Goal: Transaction & Acquisition: Book appointment/travel/reservation

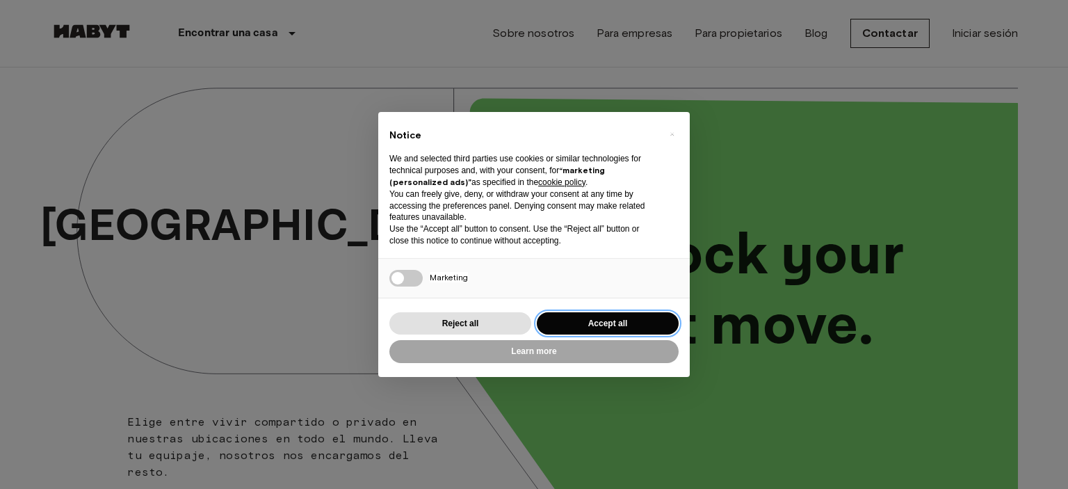
click at [598, 321] on button "Accept all" at bounding box center [608, 323] width 142 height 23
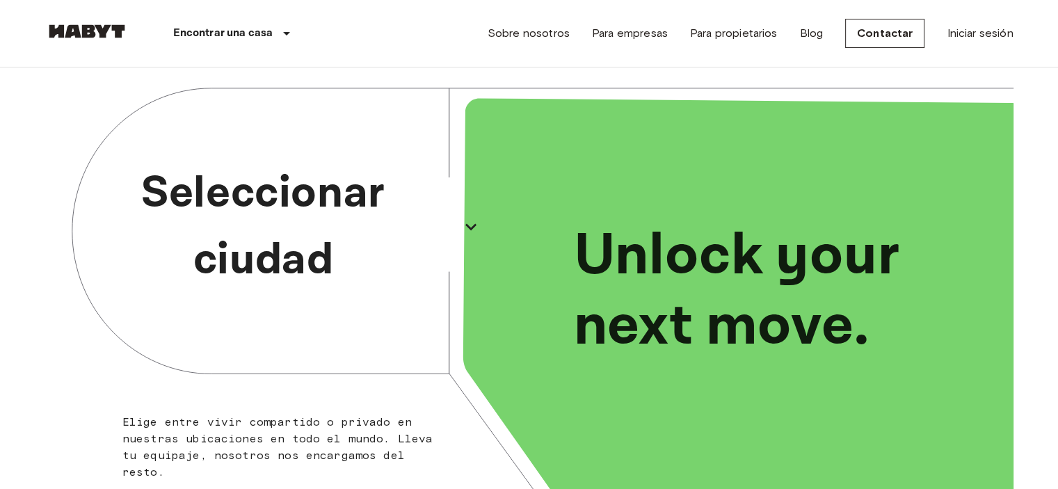
click at [466, 220] on icon "button" at bounding box center [471, 227] width 22 height 22
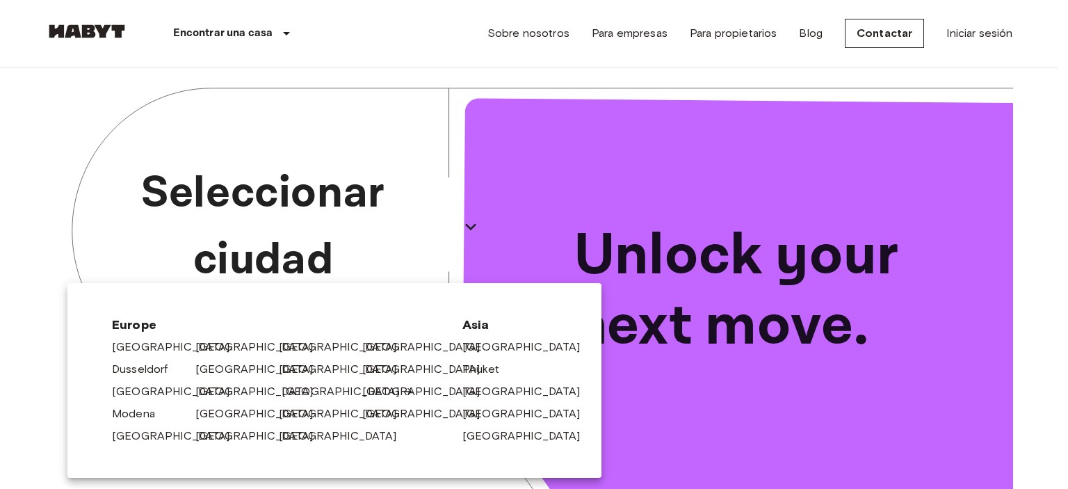
click at [314, 391] on link "[GEOGRAPHIC_DATA]" at bounding box center [348, 391] width 132 height 17
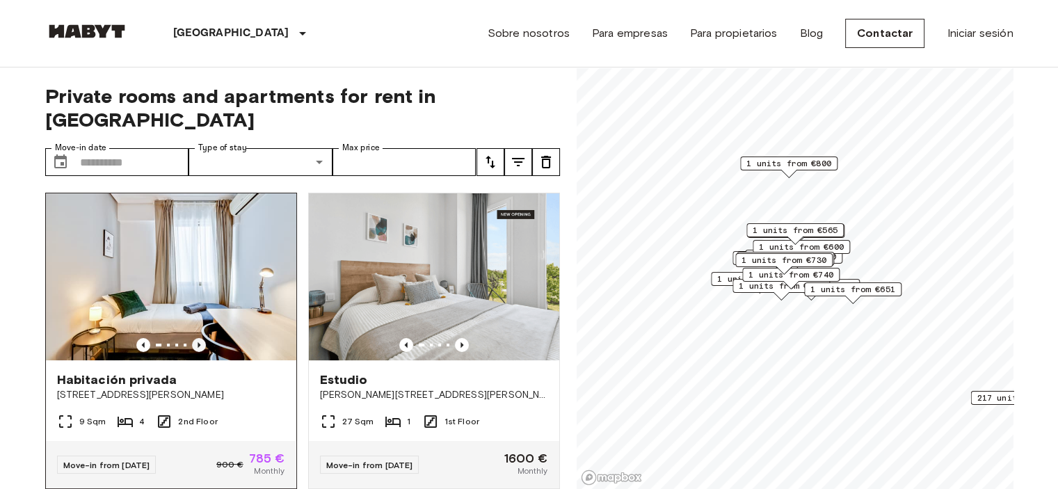
click at [195, 338] on icon "Previous image" at bounding box center [199, 345] width 14 height 14
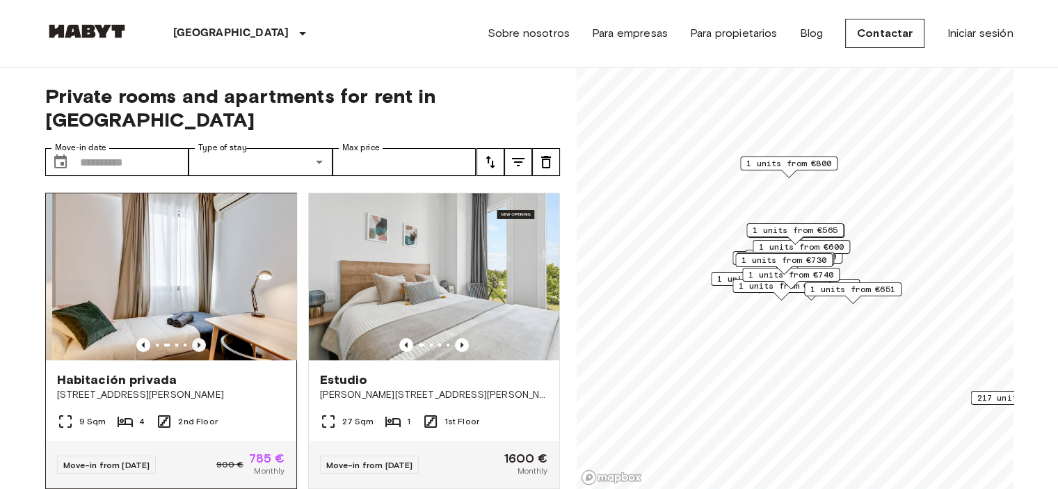
click at [195, 338] on icon "Previous image" at bounding box center [199, 345] width 14 height 14
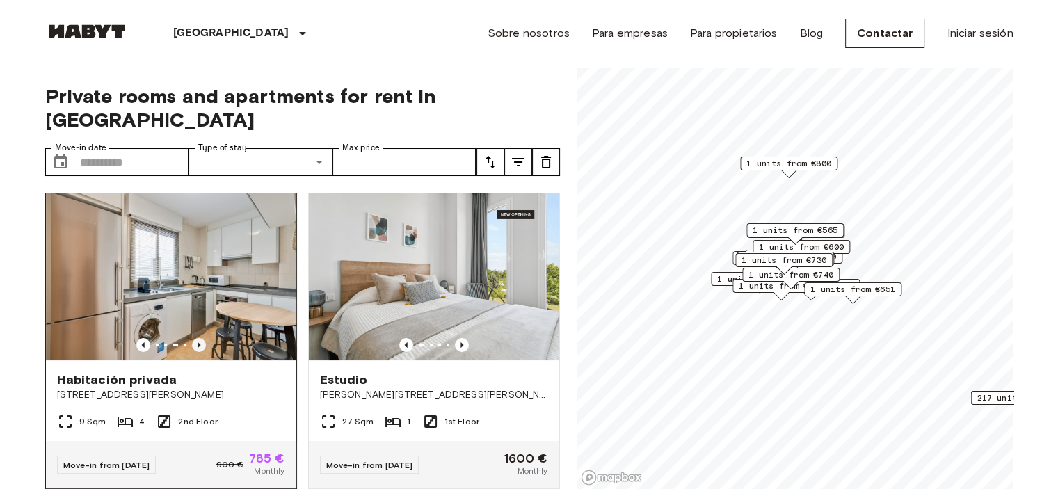
click at [195, 338] on icon "Previous image" at bounding box center [199, 345] width 14 height 14
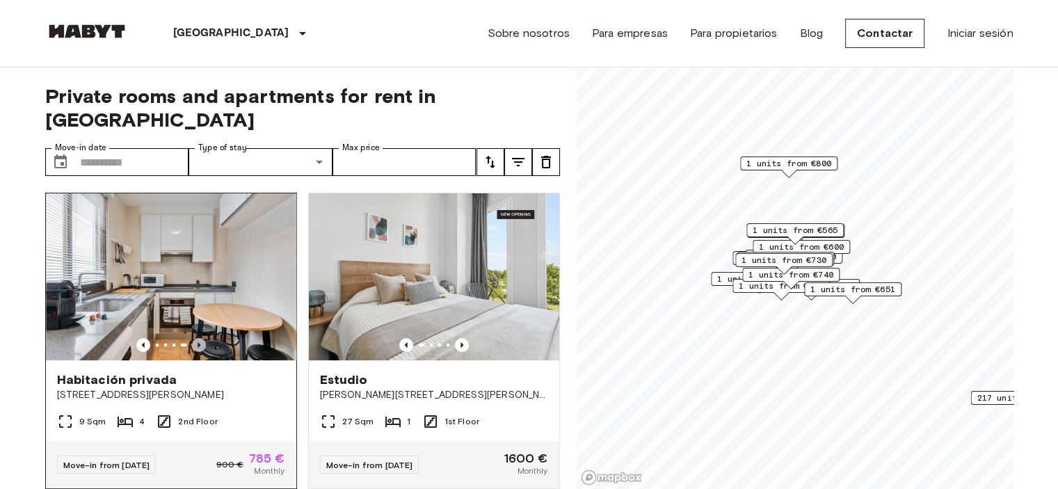
click at [198, 342] on icon "Previous image" at bounding box center [199, 345] width 3 height 6
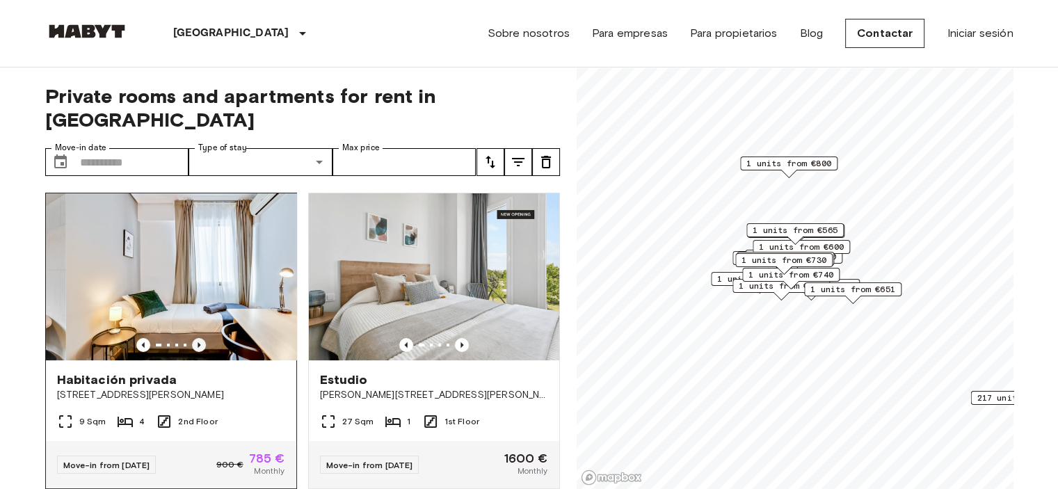
click at [198, 342] on icon "Previous image" at bounding box center [199, 345] width 3 height 6
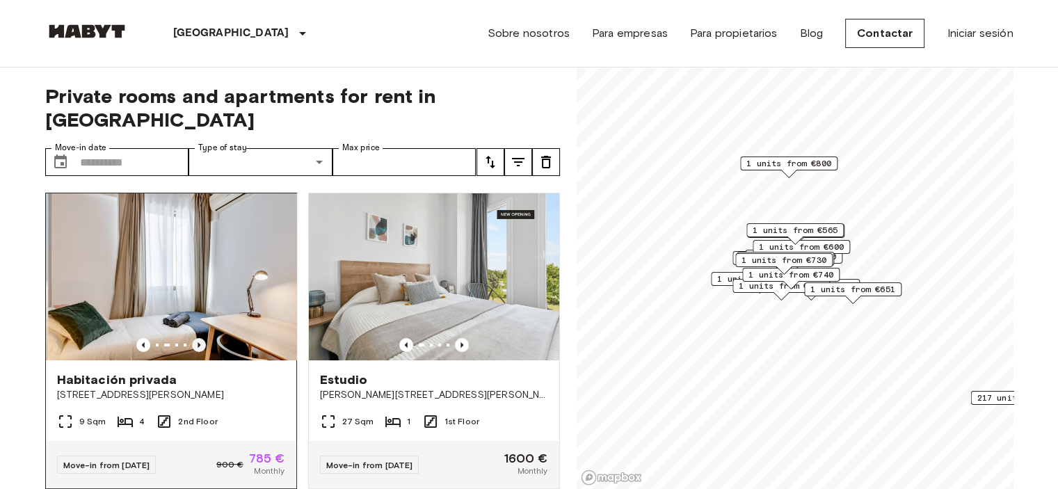
click at [198, 342] on icon "Previous image" at bounding box center [199, 345] width 3 height 6
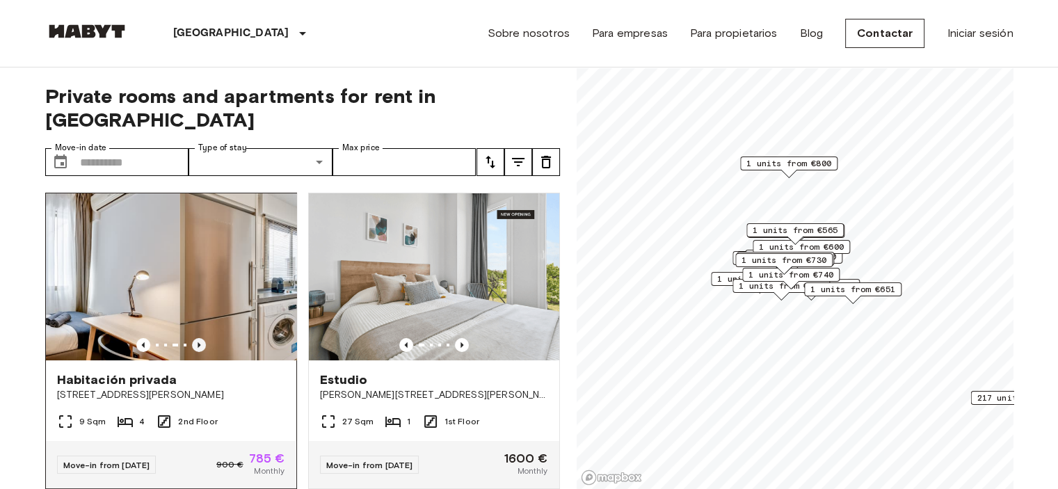
click at [198, 342] on icon "Previous image" at bounding box center [199, 345] width 3 height 6
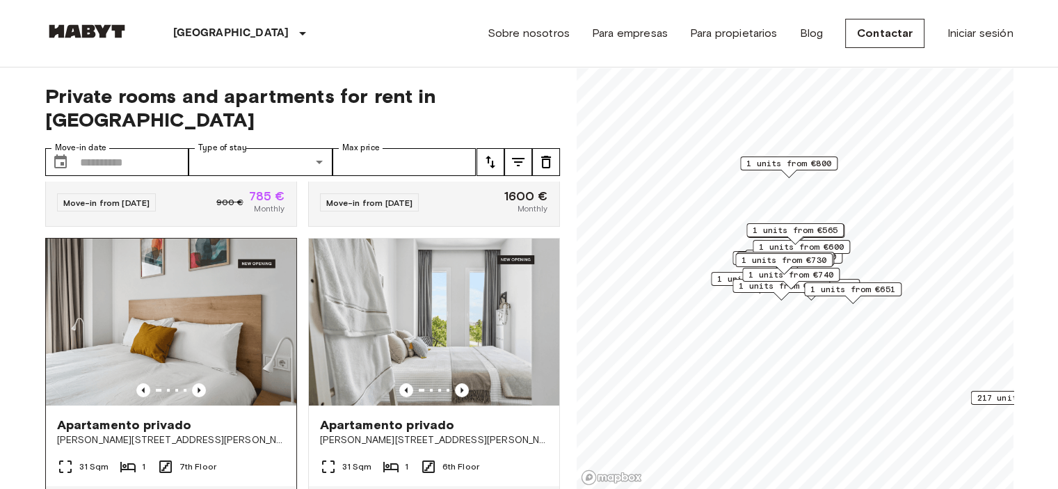
scroll to position [278, 0]
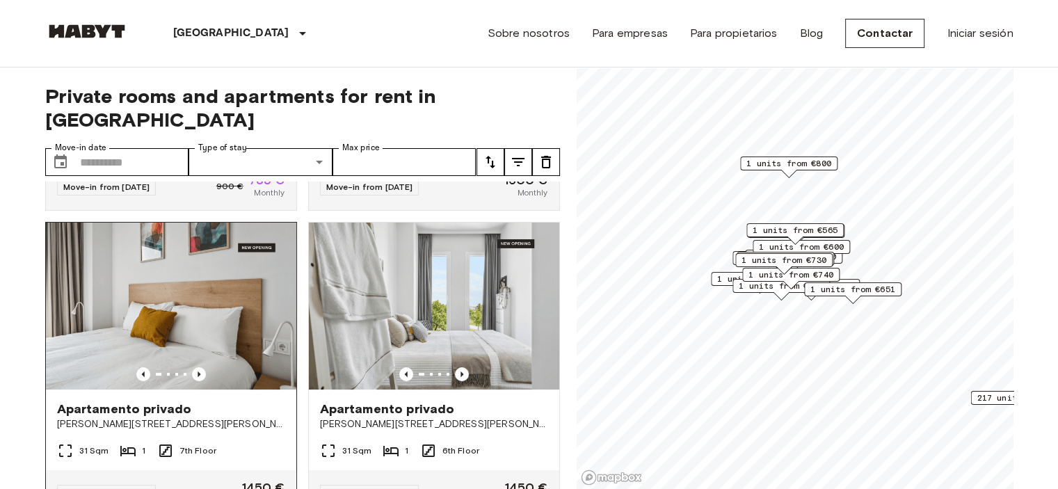
click at [191, 300] on img at bounding box center [171, 306] width 250 height 167
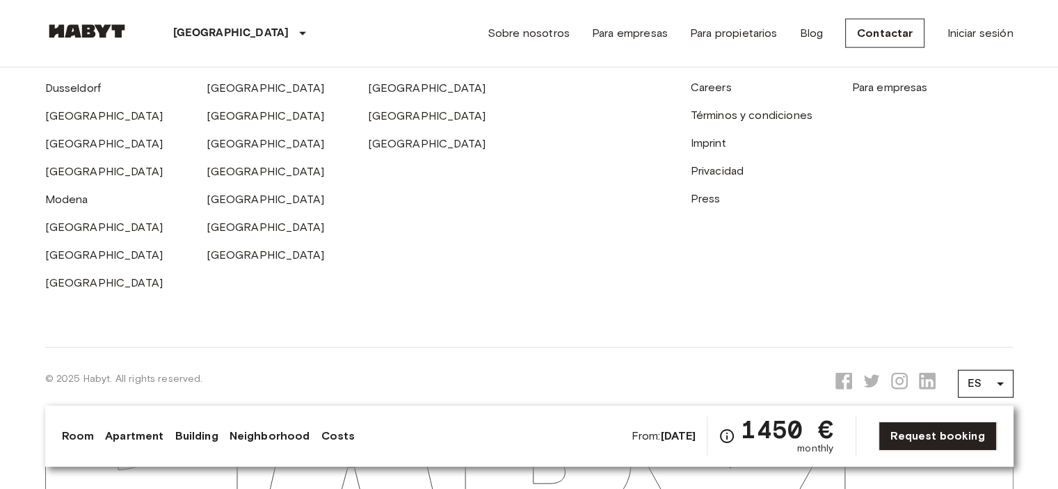
scroll to position [3405, 0]
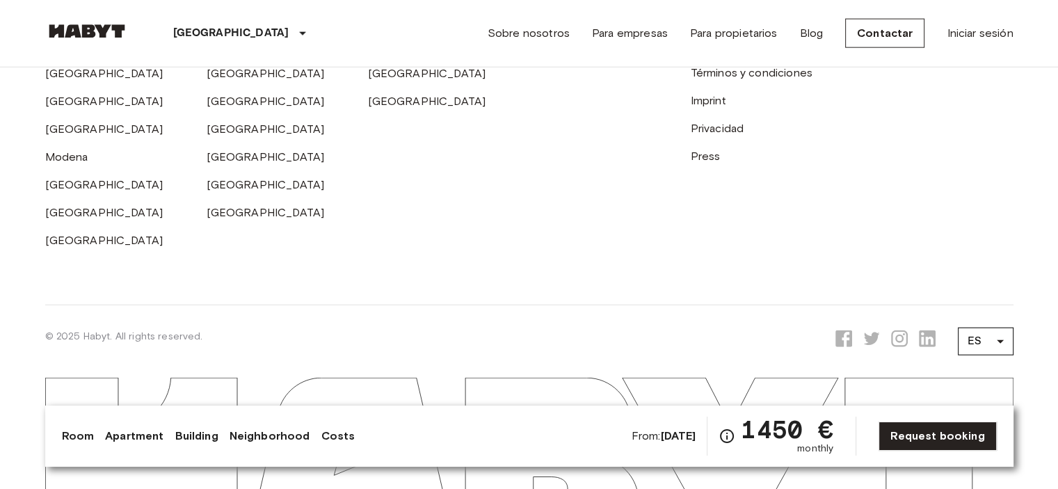
click at [78, 433] on link "Room" at bounding box center [78, 436] width 33 height 17
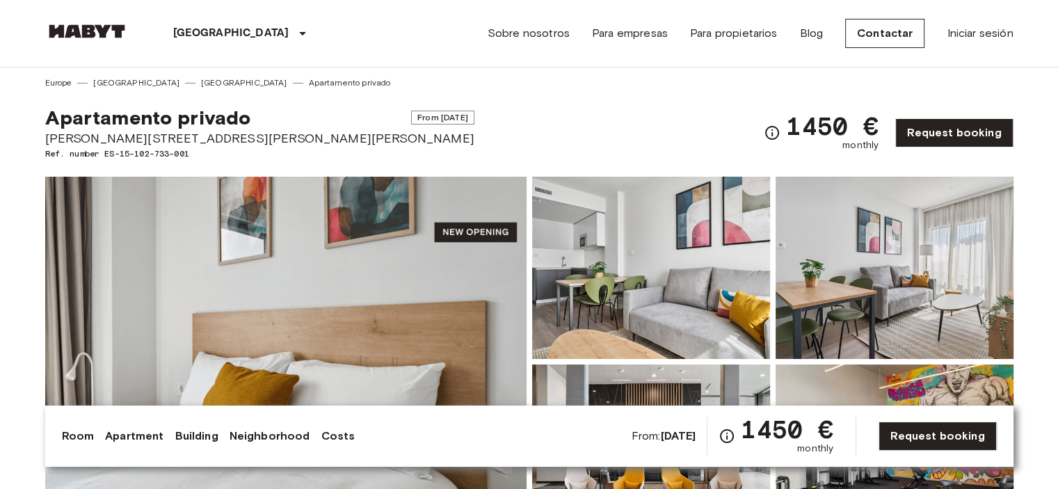
scroll to position [0, 0]
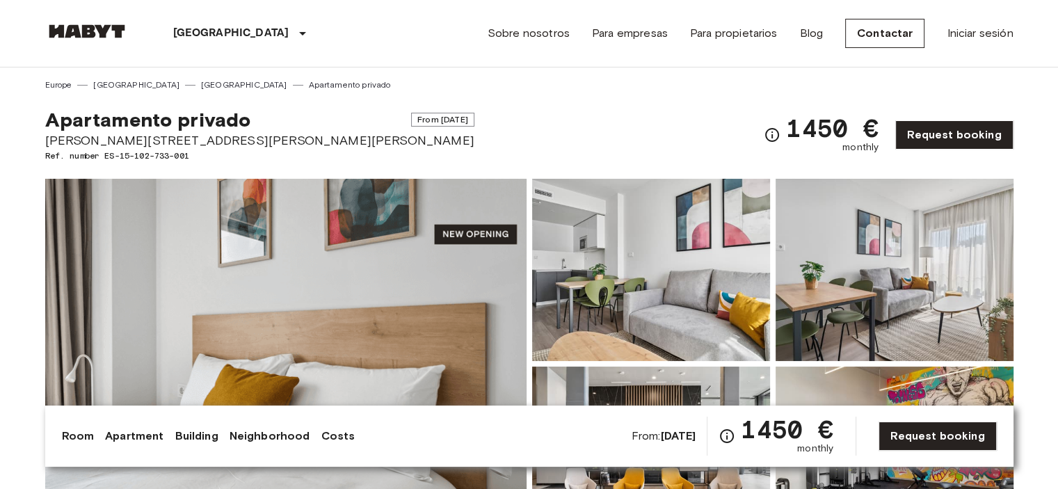
click at [426, 297] on img at bounding box center [285, 364] width 481 height 370
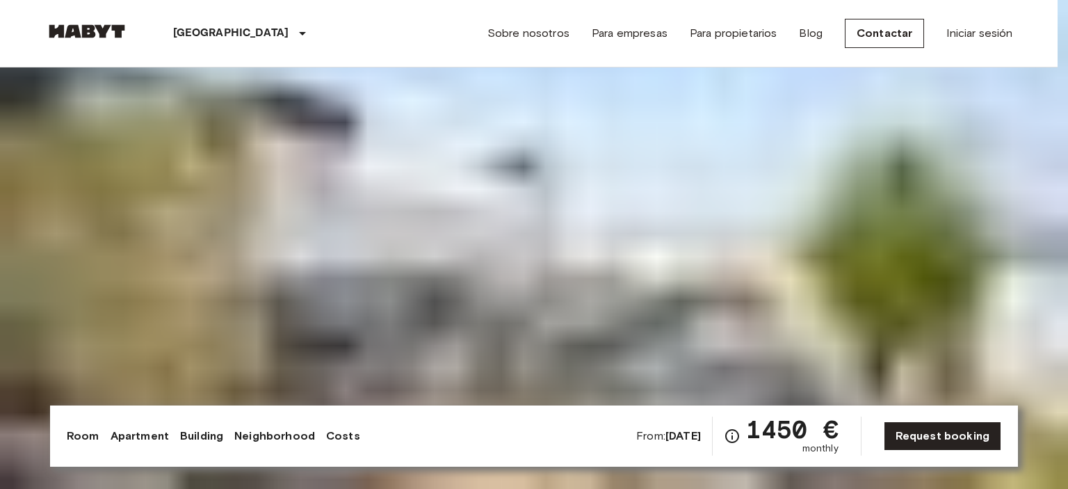
drag, startPoint x: 717, startPoint y: 261, endPoint x: 636, endPoint y: 262, distance: 81.4
drag, startPoint x: 709, startPoint y: 259, endPoint x: 167, endPoint y: 240, distance: 542.9
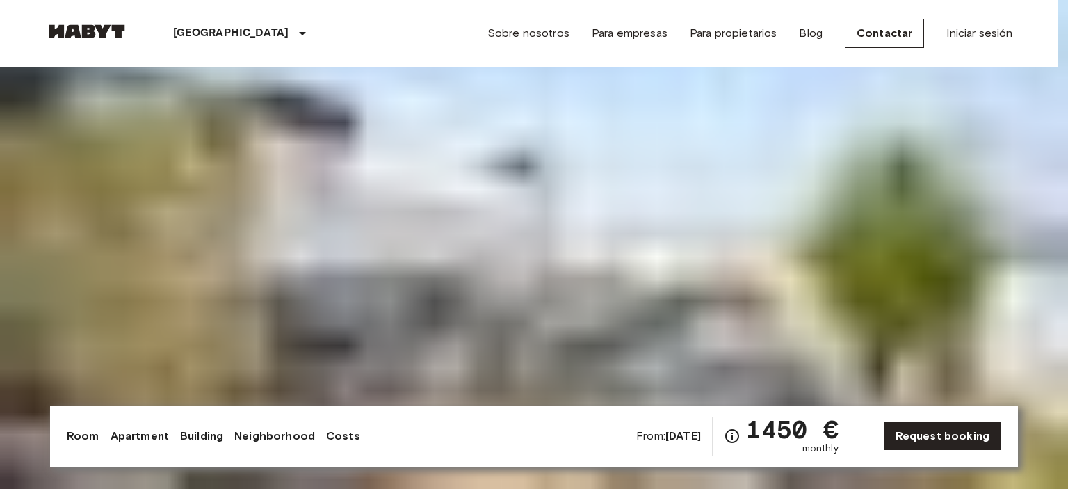
drag, startPoint x: 688, startPoint y: 244, endPoint x: 154, endPoint y: 211, distance: 534.5
drag, startPoint x: 659, startPoint y: 230, endPoint x: 313, endPoint y: 218, distance: 346.6
drag, startPoint x: 587, startPoint y: 239, endPoint x: 298, endPoint y: 219, distance: 289.3
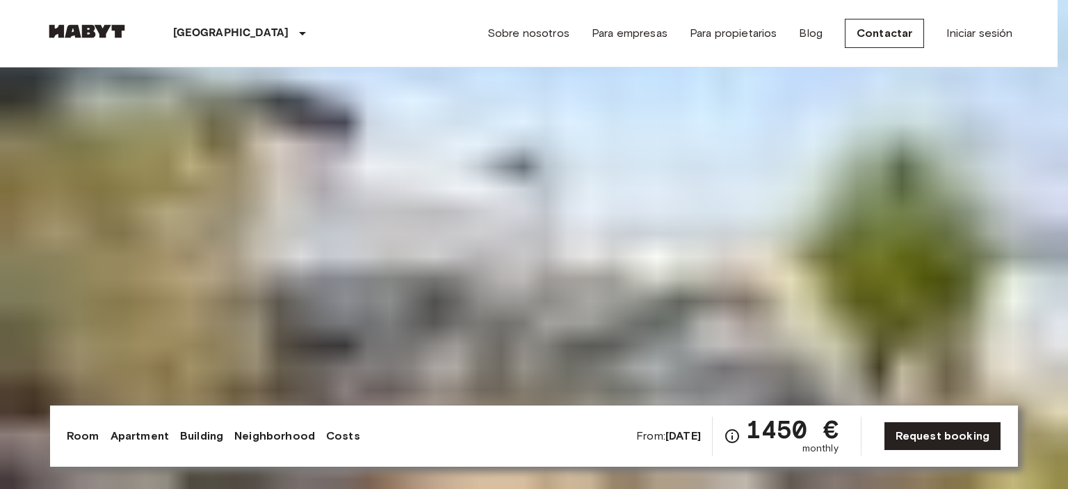
drag, startPoint x: 643, startPoint y: 259, endPoint x: 111, endPoint y: 227, distance: 532.3
drag, startPoint x: 711, startPoint y: 248, endPoint x: 219, endPoint y: 228, distance: 492.1
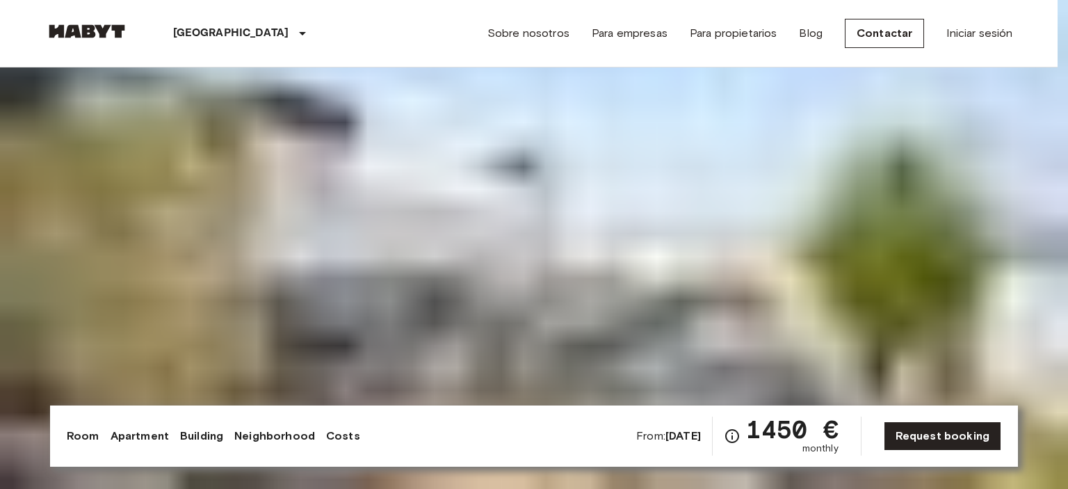
drag, startPoint x: 510, startPoint y: 236, endPoint x: 262, endPoint y: 236, distance: 248.3
drag, startPoint x: 593, startPoint y: 241, endPoint x: 145, endPoint y: 223, distance: 448.3
drag, startPoint x: 587, startPoint y: 255, endPoint x: 195, endPoint y: 229, distance: 393.2
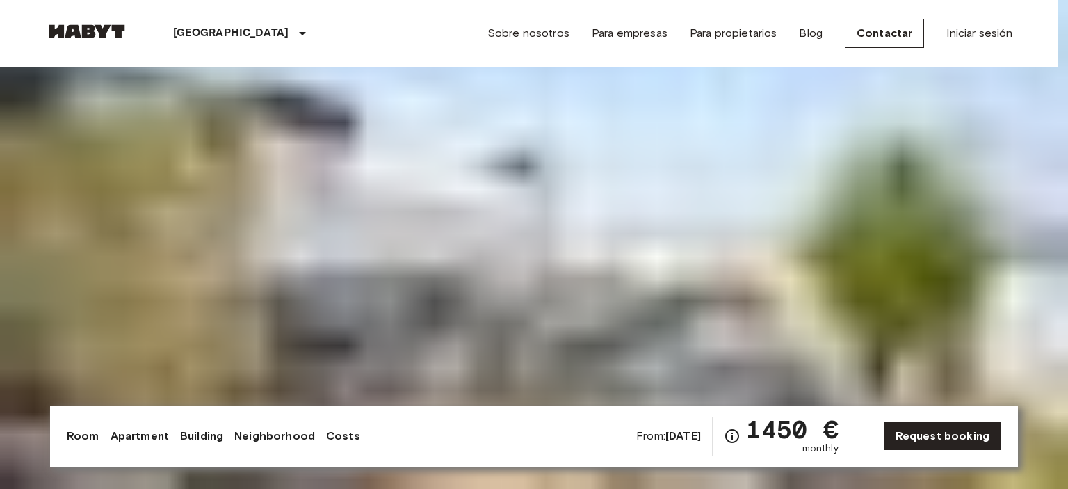
drag, startPoint x: 700, startPoint y: 259, endPoint x: 339, endPoint y: 245, distance: 360.6
drag, startPoint x: 684, startPoint y: 282, endPoint x: 320, endPoint y: 245, distance: 366.3
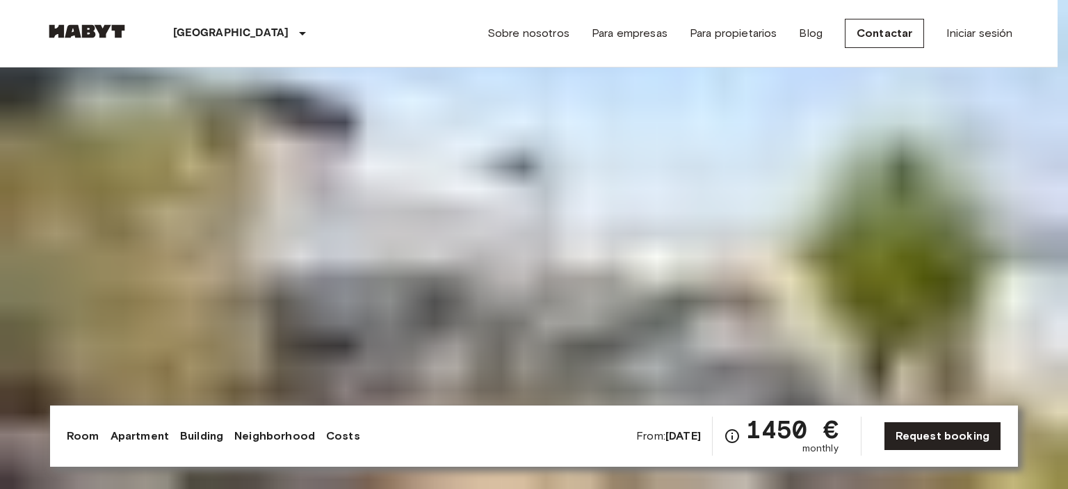
drag, startPoint x: 728, startPoint y: 209, endPoint x: 380, endPoint y: 186, distance: 348.5
drag, startPoint x: 1043, startPoint y: 27, endPoint x: 1048, endPoint y: 32, distance: 7.4
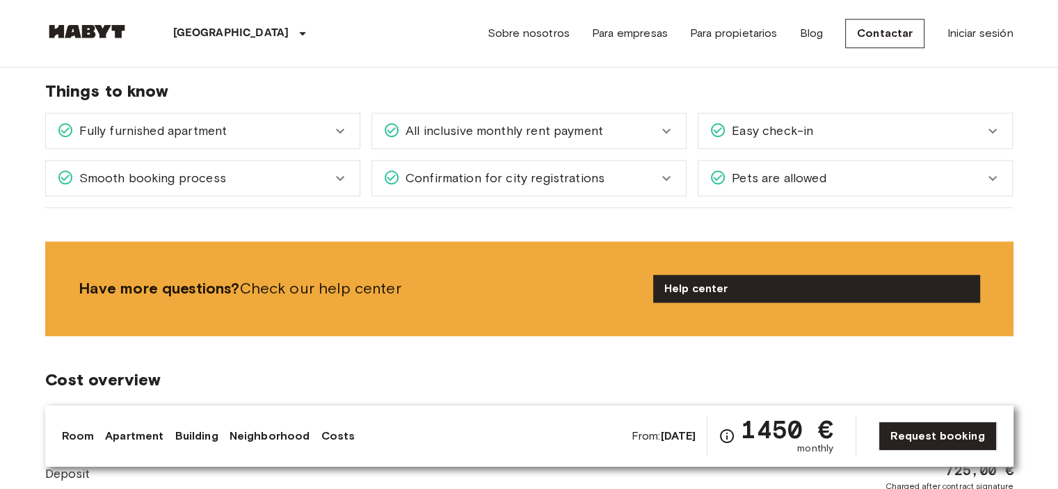
scroll to position [1530, 0]
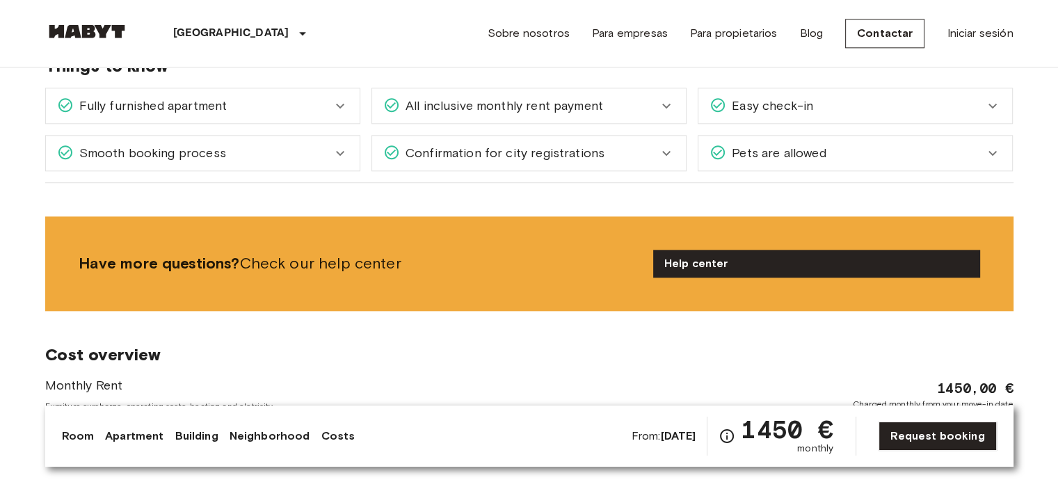
click at [334, 437] on link "Costs" at bounding box center [338, 436] width 34 height 17
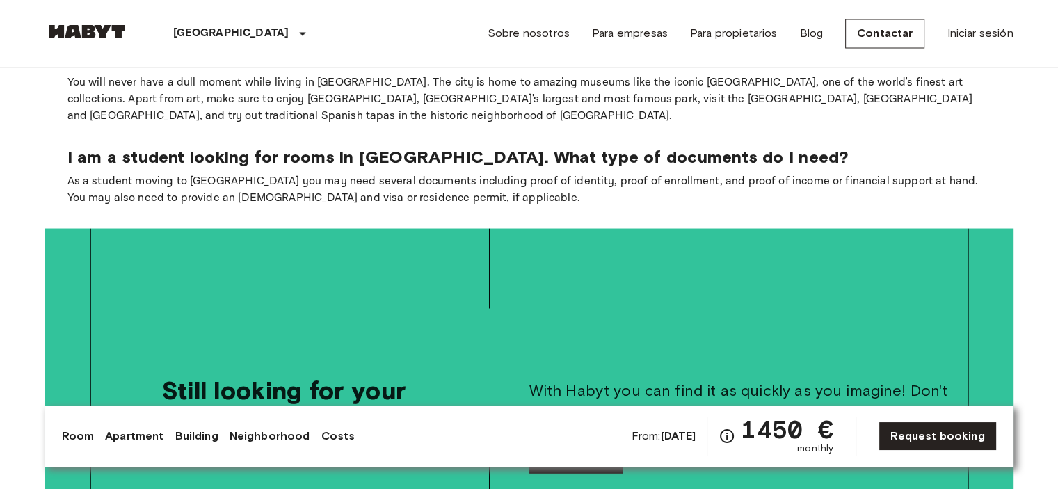
scroll to position [2674, 0]
